Goal: Task Accomplishment & Management: Use online tool/utility

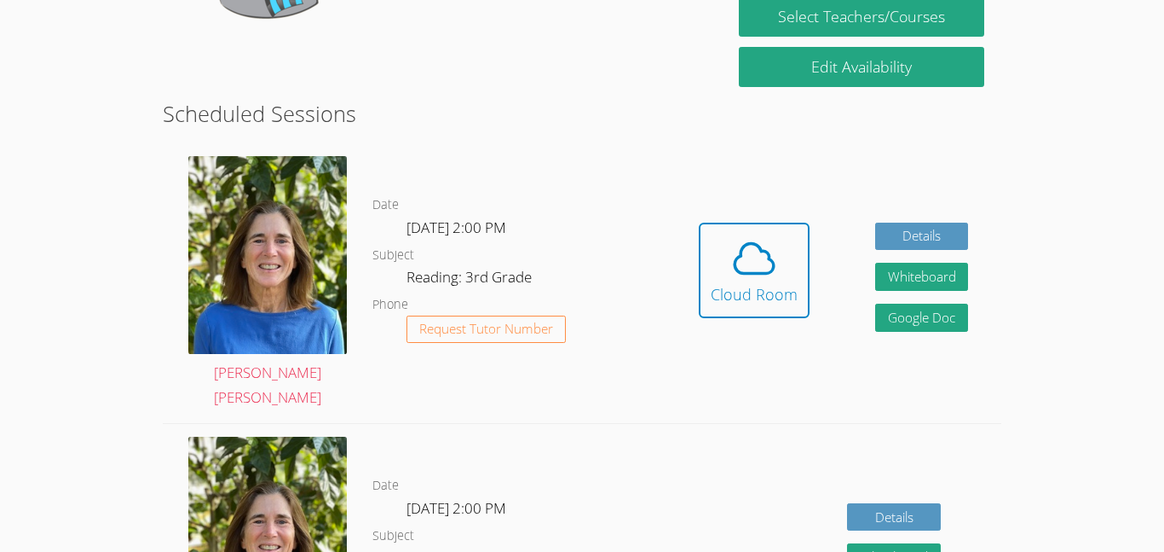
scroll to position [388, 0]
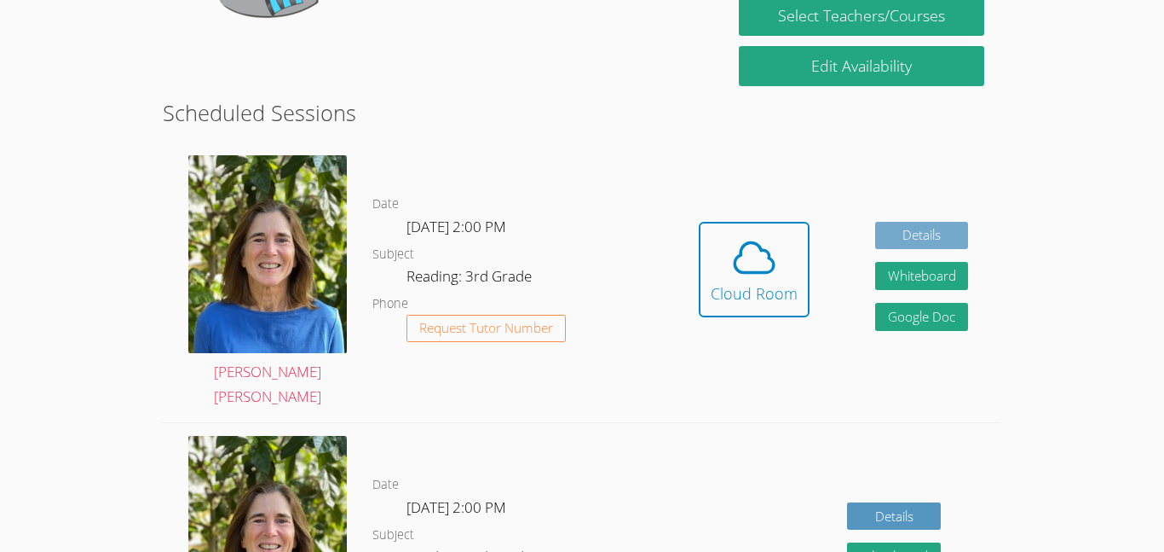
click at [922, 228] on link "Details" at bounding box center [923, 236] width 94 height 28
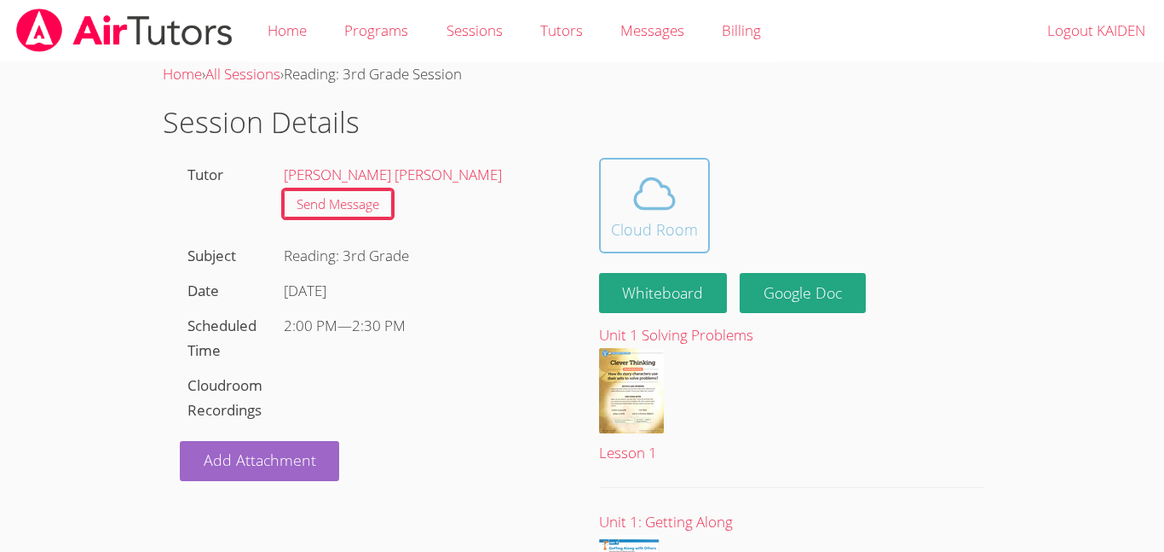
click at [660, 217] on div "Cloud Room" at bounding box center [654, 229] width 87 height 24
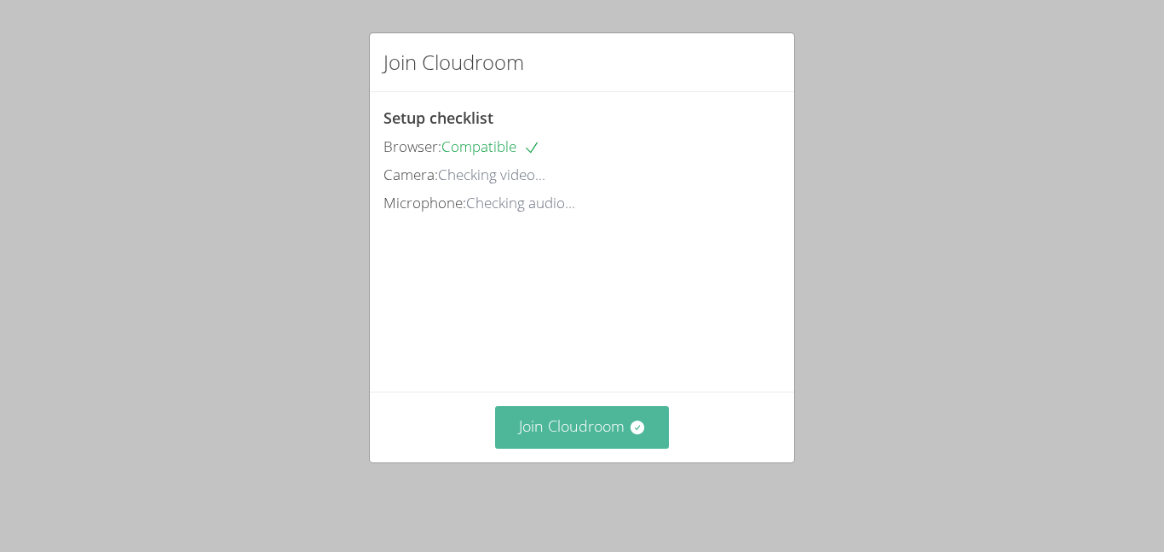
click at [576, 442] on button "Join Cloudroom" at bounding box center [582, 427] width 175 height 42
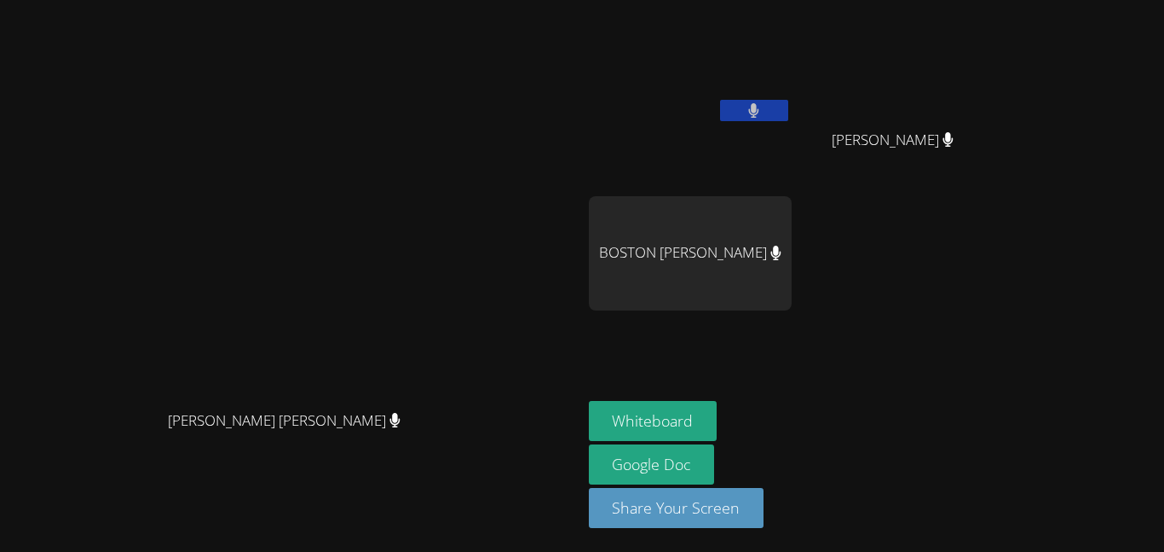
click at [789, 104] on button at bounding box center [754, 110] width 68 height 21
click at [763, 113] on icon at bounding box center [754, 110] width 18 height 14
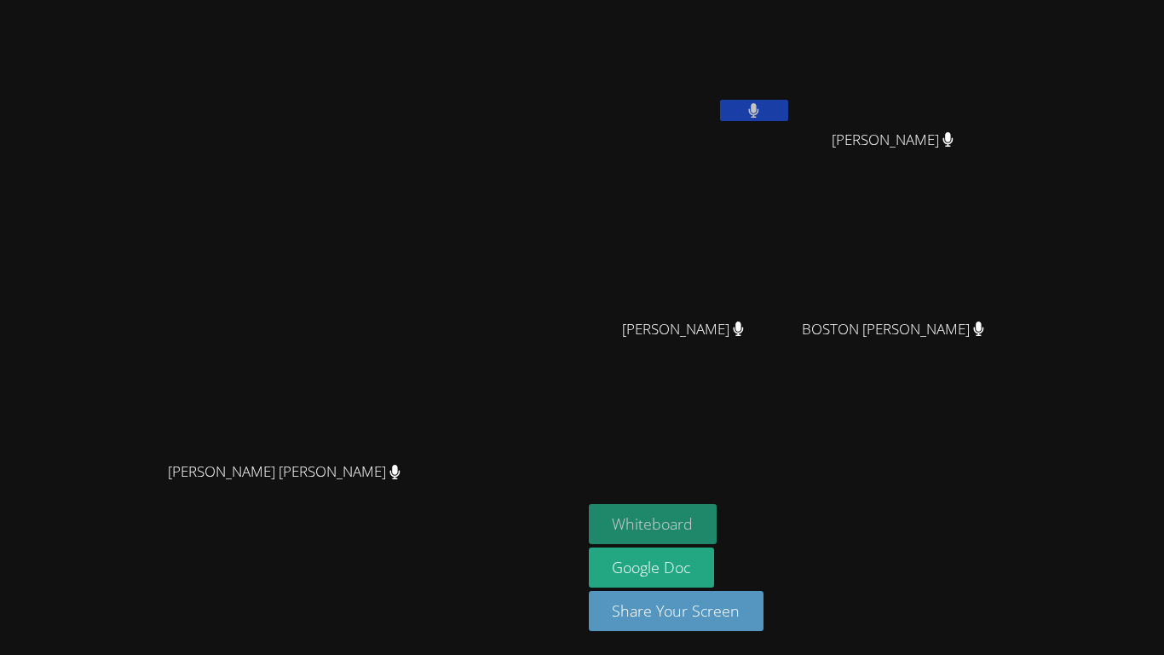
click at [718, 511] on button "Whiteboard" at bounding box center [653, 524] width 129 height 40
